Goal: Information Seeking & Learning: Learn about a topic

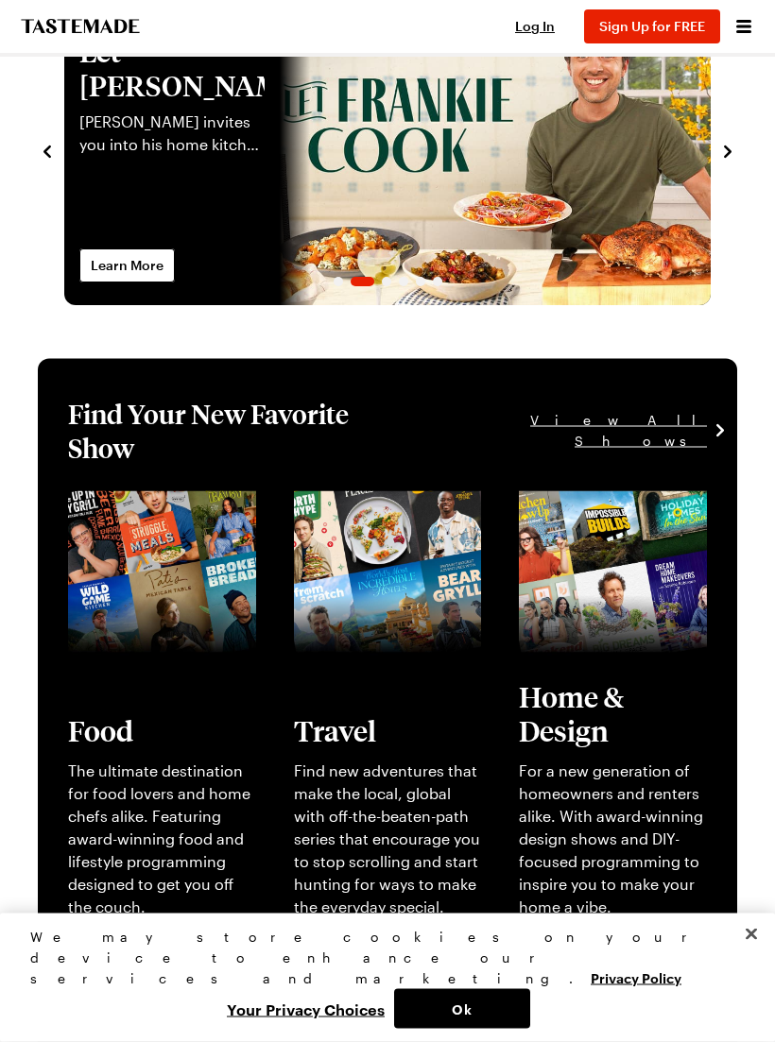
scroll to position [133, 0]
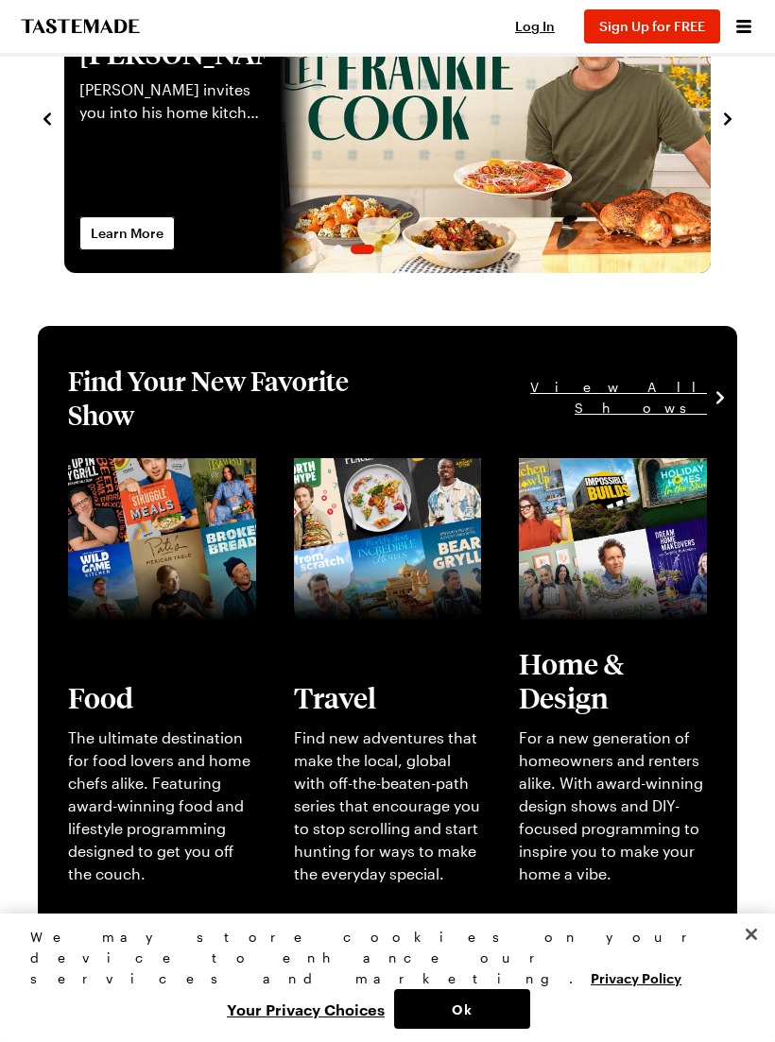
click at [109, 501] on link "View full content for [object Object]" at bounding box center [141, 480] width 146 height 41
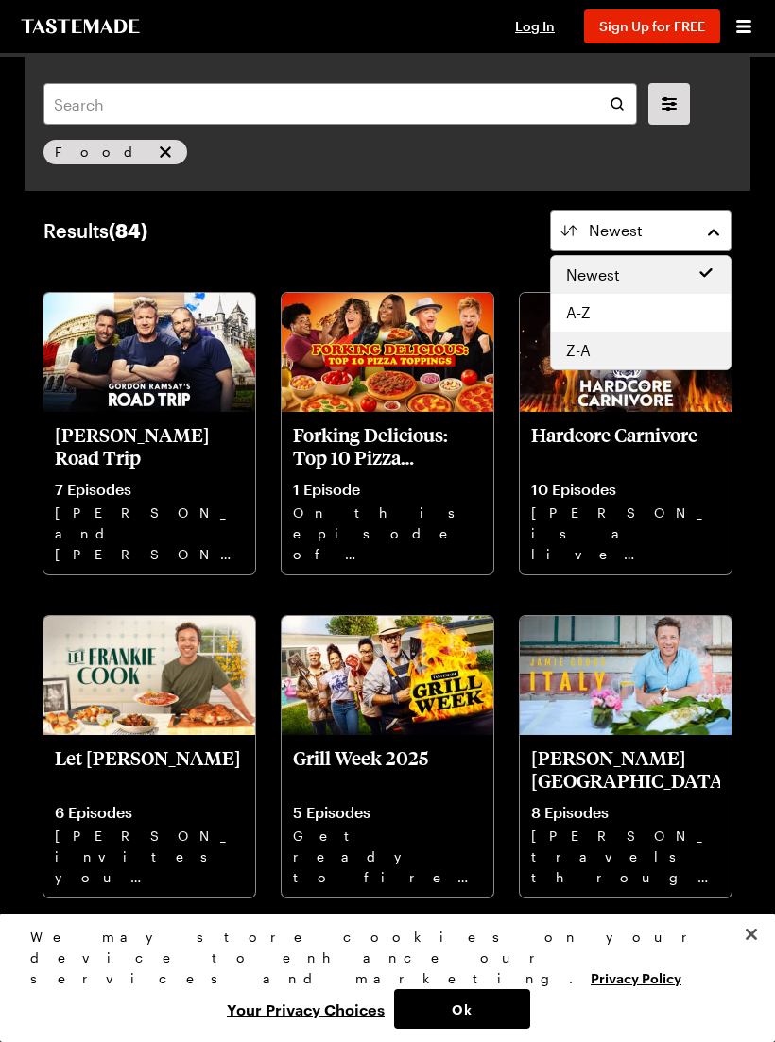
click at [660, 368] on div "Z-A" at bounding box center [641, 351] width 180 height 38
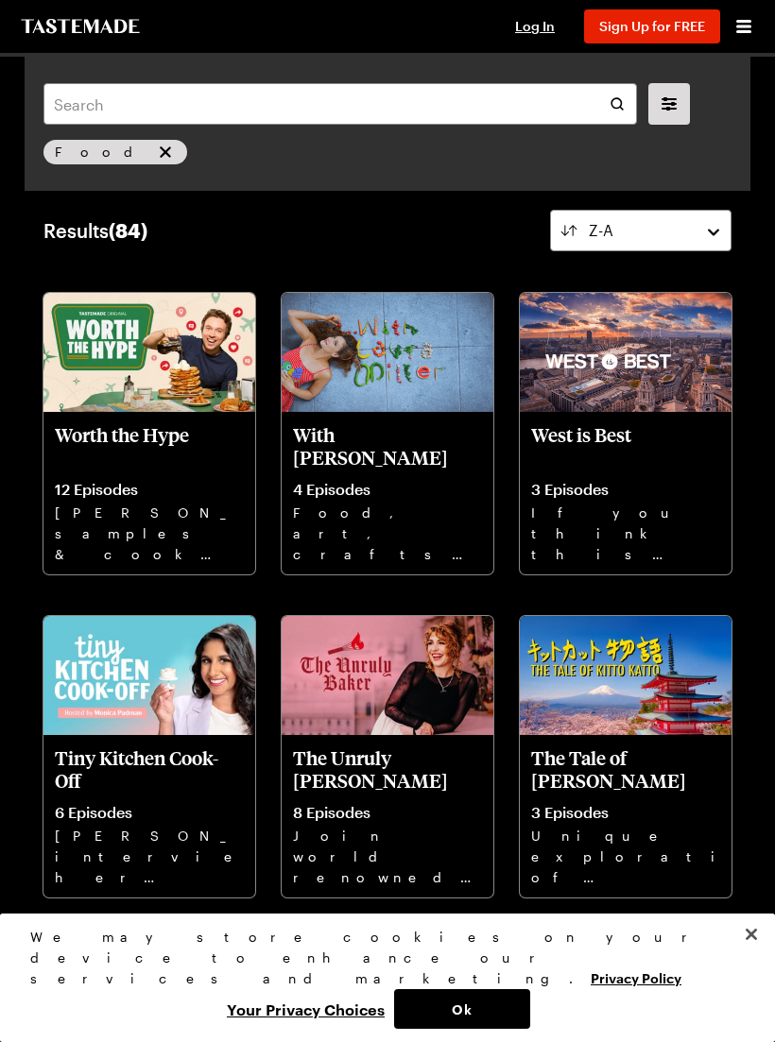
click at [744, 29] on icon "Open menu" at bounding box center [743, 26] width 23 height 23
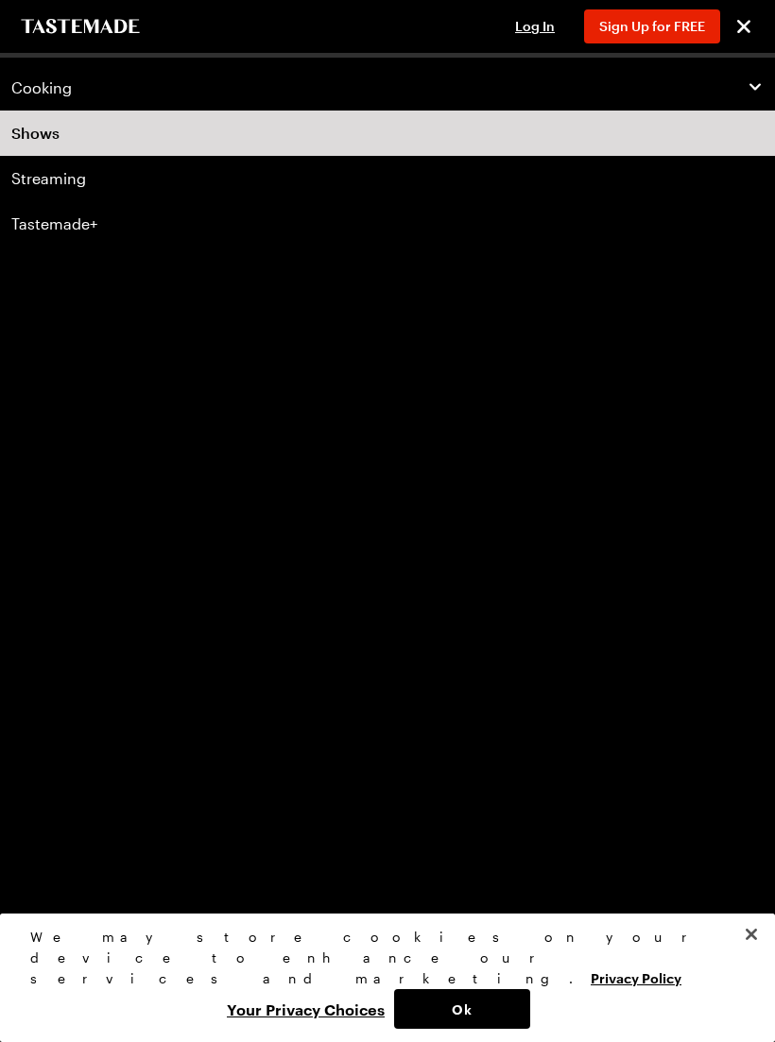
click at [61, 92] on span "Cooking" at bounding box center [41, 87] width 60 height 19
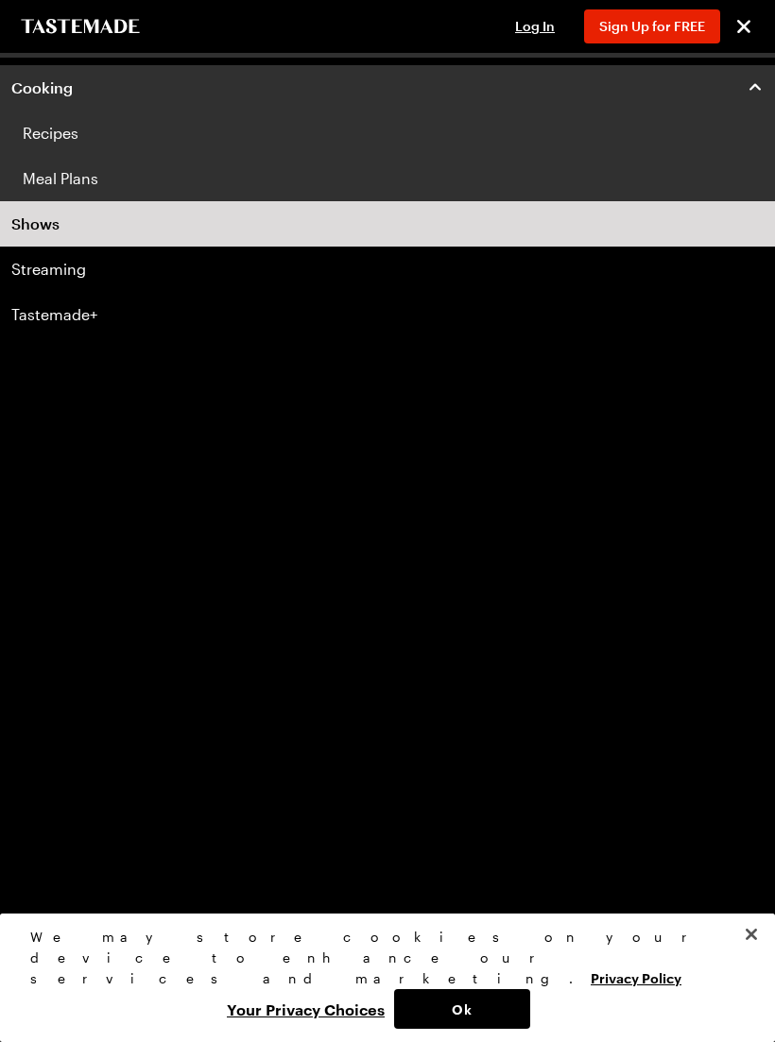
click at [71, 135] on link "Recipes" at bounding box center [387, 133] width 775 height 45
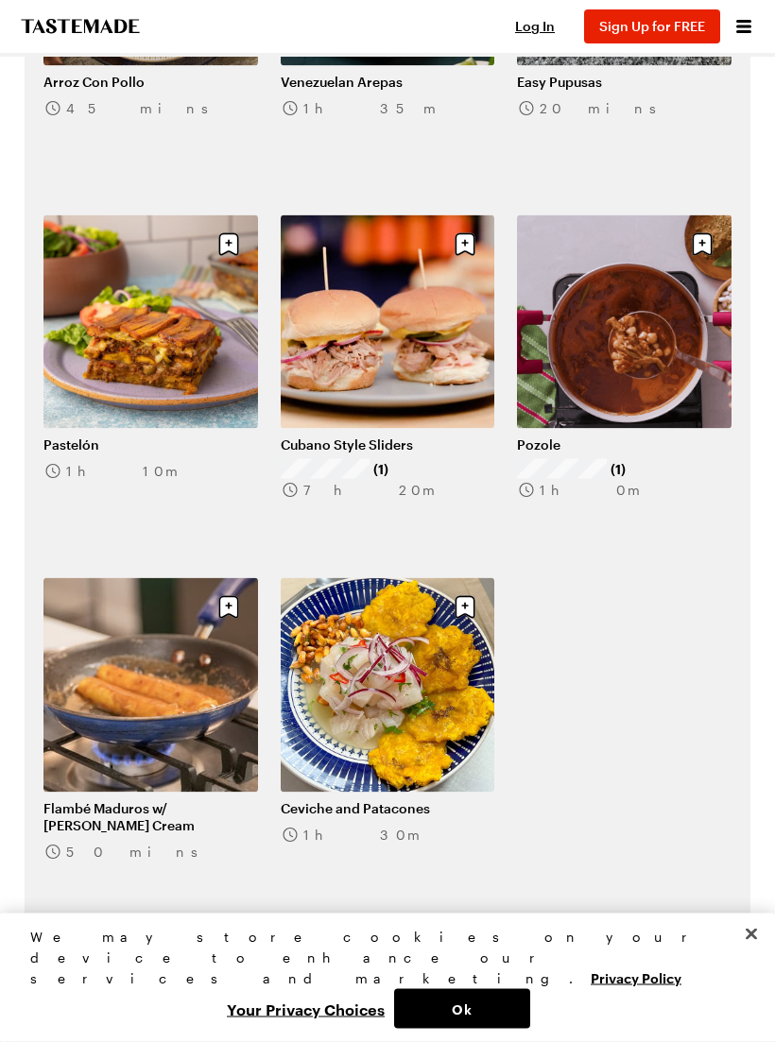
scroll to position [1002, 0]
click at [464, 941] on link "View All Recipes" at bounding box center [387, 962] width 688 height 42
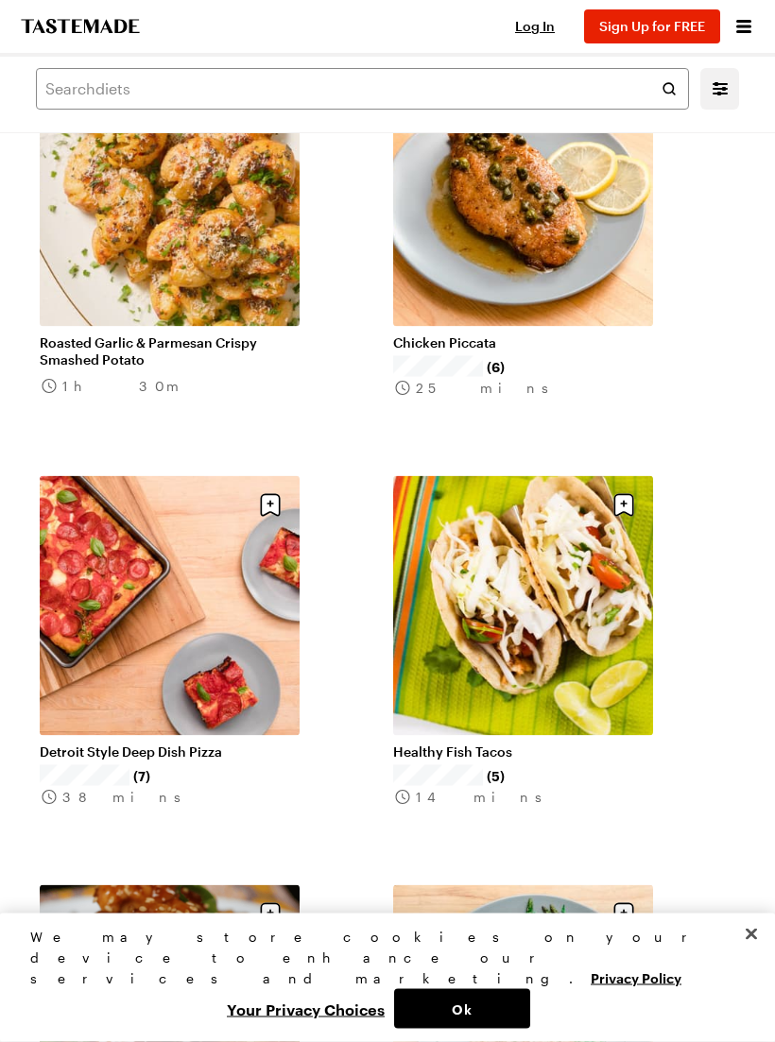
scroll to position [2655, 0]
click at [601, 334] on link "Chicken Piccata" at bounding box center [523, 342] width 260 height 17
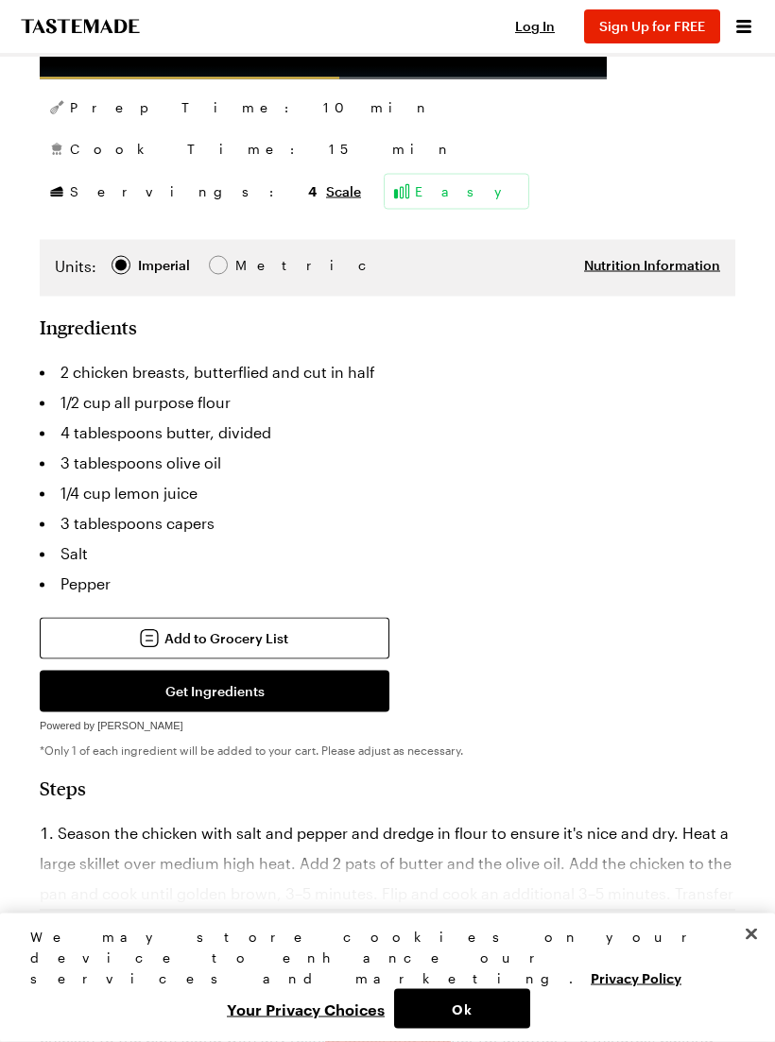
scroll to position [719, 0]
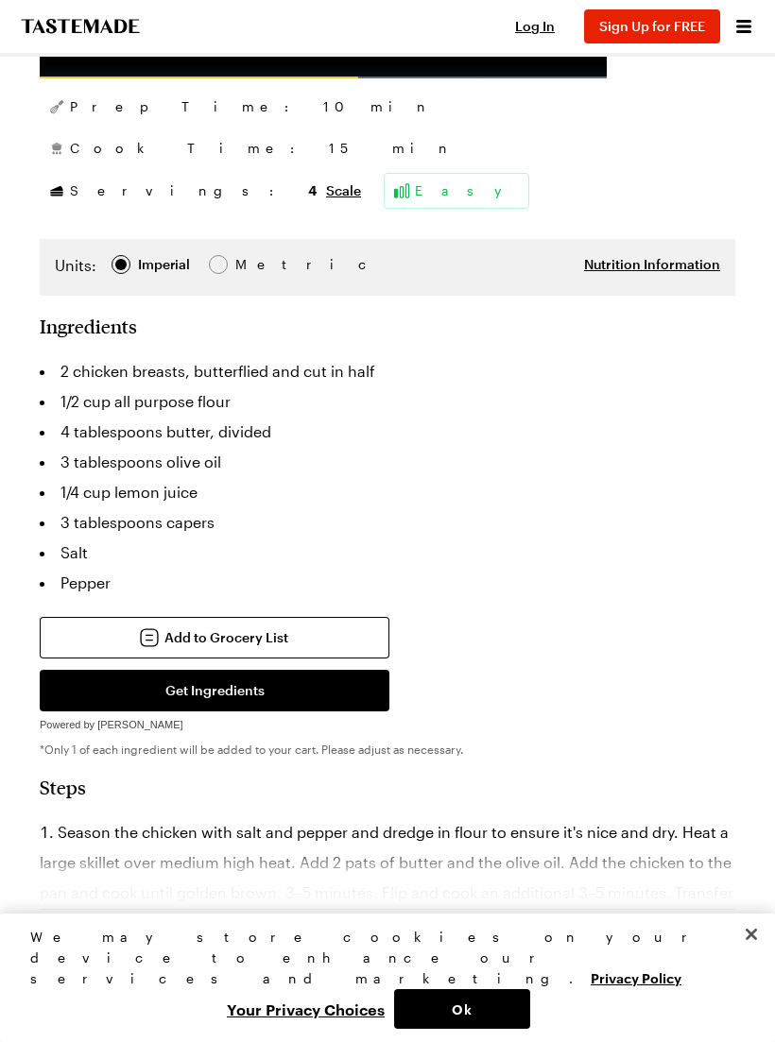
click at [668, 30] on span "Sign Up for FREE" at bounding box center [652, 26] width 106 height 16
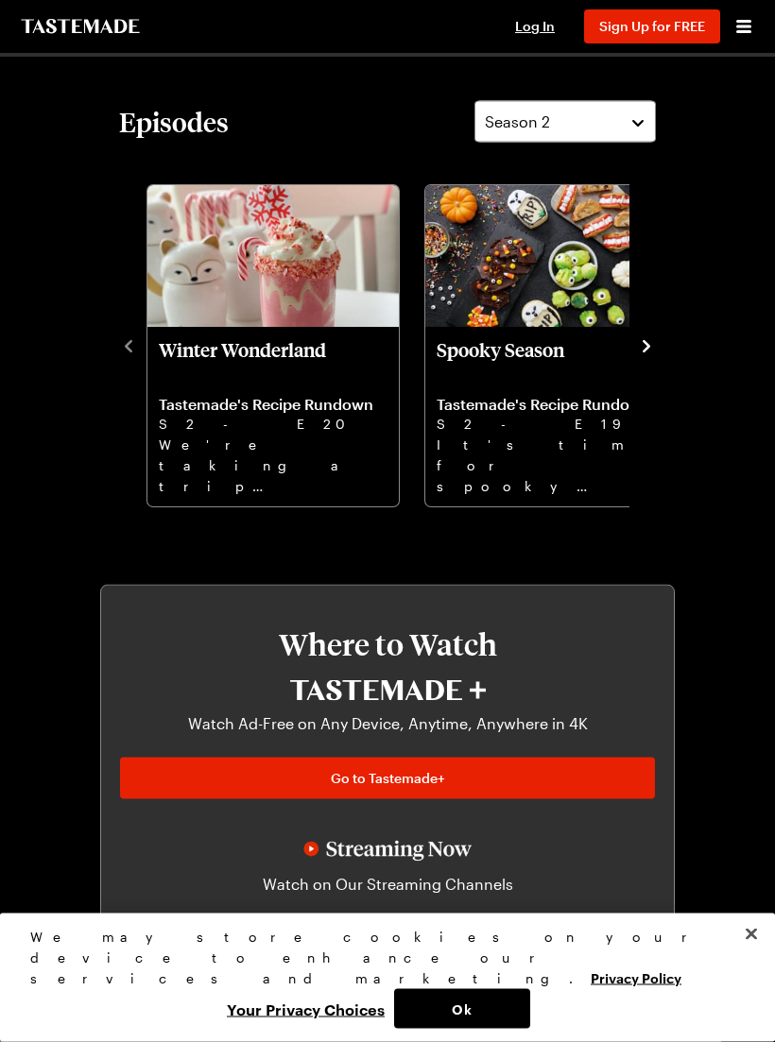
scroll to position [700, 0]
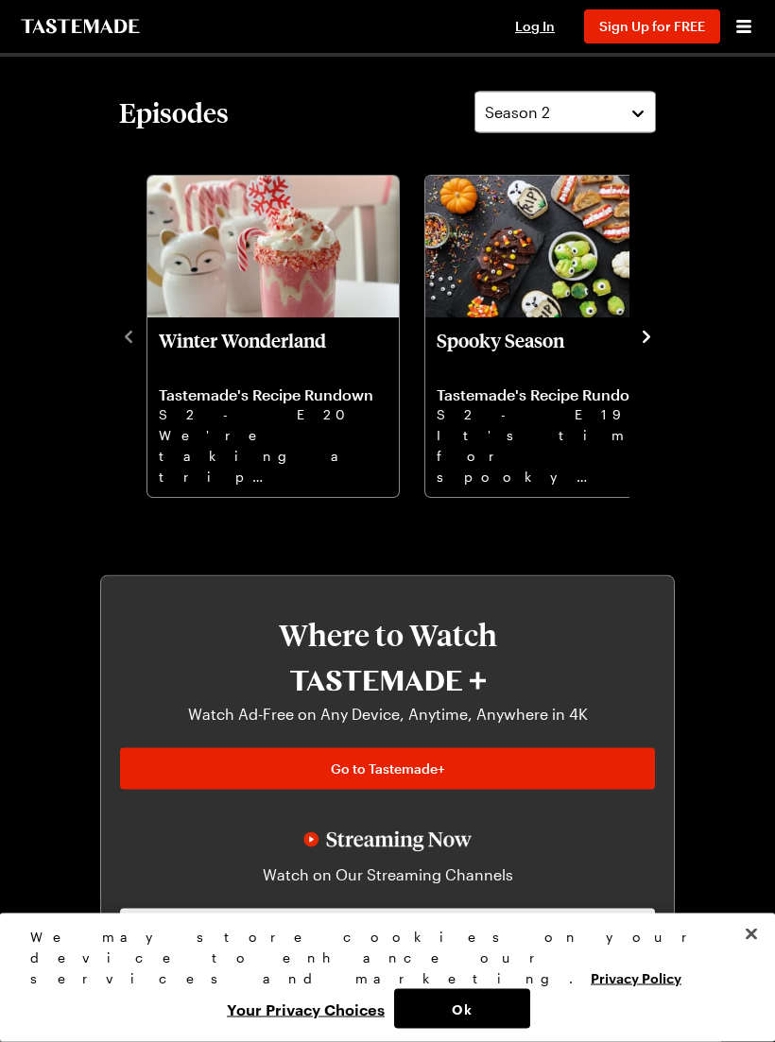
click at [595, 332] on p "Spooky Season" at bounding box center [551, 352] width 229 height 45
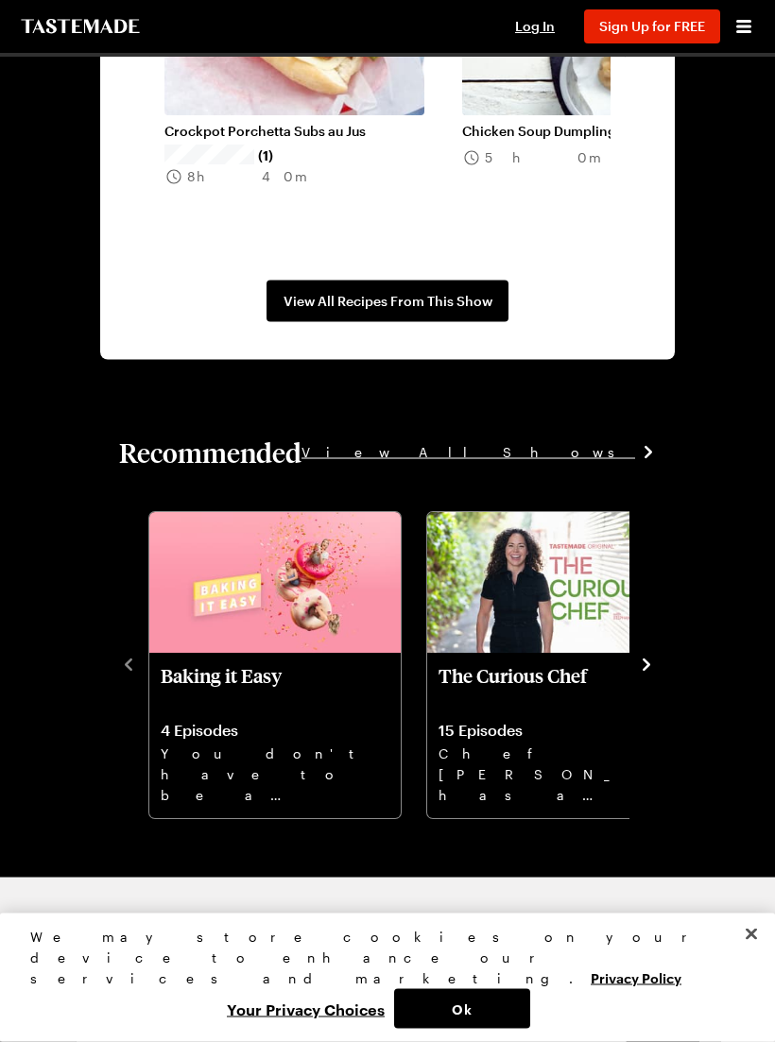
scroll to position [2147, 0]
